Goal: Entertainment & Leisure: Consume media (video, audio)

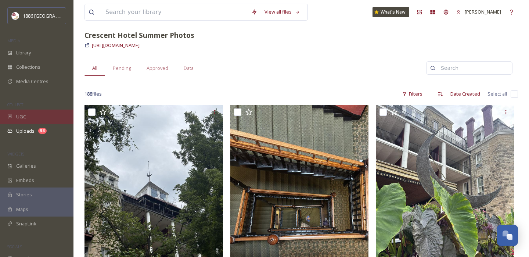
scroll to position [38, 0]
click at [25, 117] on span "UGC" at bounding box center [21, 116] width 10 height 7
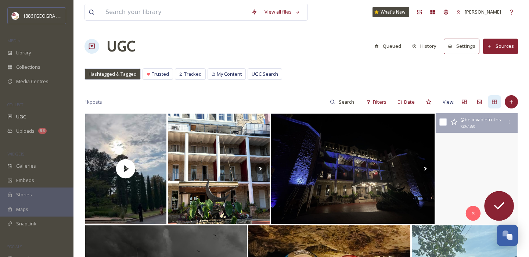
click at [456, 173] on video "Springs that can heal you? Have you heard of this magical town? #eurekaspringsa…" at bounding box center [476, 168] width 82 height 111
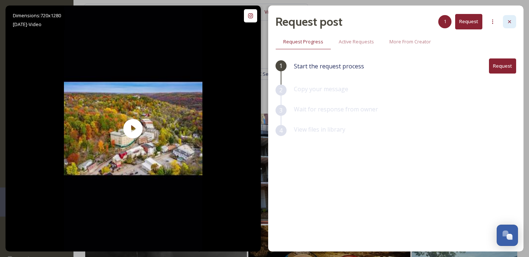
click at [510, 21] on icon at bounding box center [509, 22] width 6 height 6
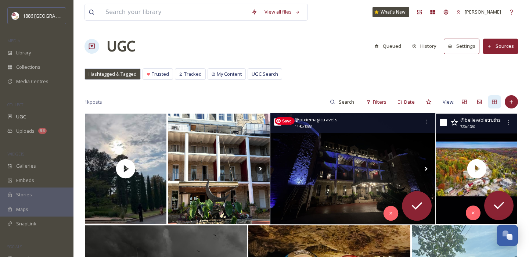
click at [374, 144] on img at bounding box center [352, 168] width 165 height 111
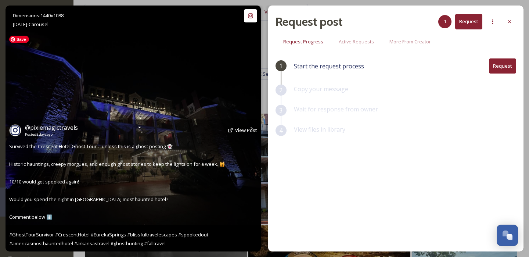
click at [217, 55] on img at bounding box center [133, 128] width 255 height 193
click at [250, 17] on icon at bounding box center [250, 15] width 5 height 5
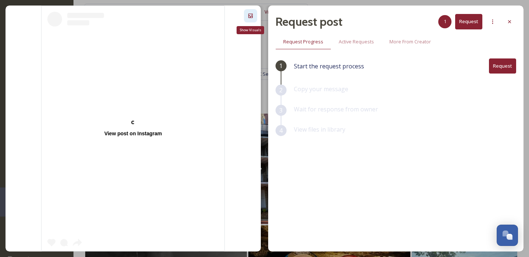
click at [250, 17] on icon at bounding box center [250, 16] width 4 height 4
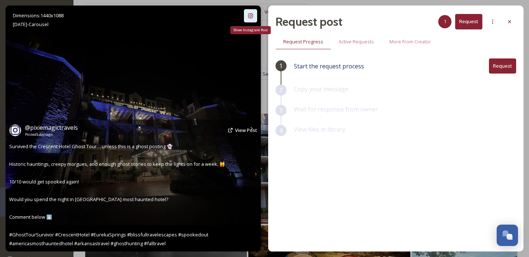
click at [250, 17] on icon at bounding box center [250, 15] width 5 height 5
